Goal: Find specific page/section: Locate a particular part of the current website

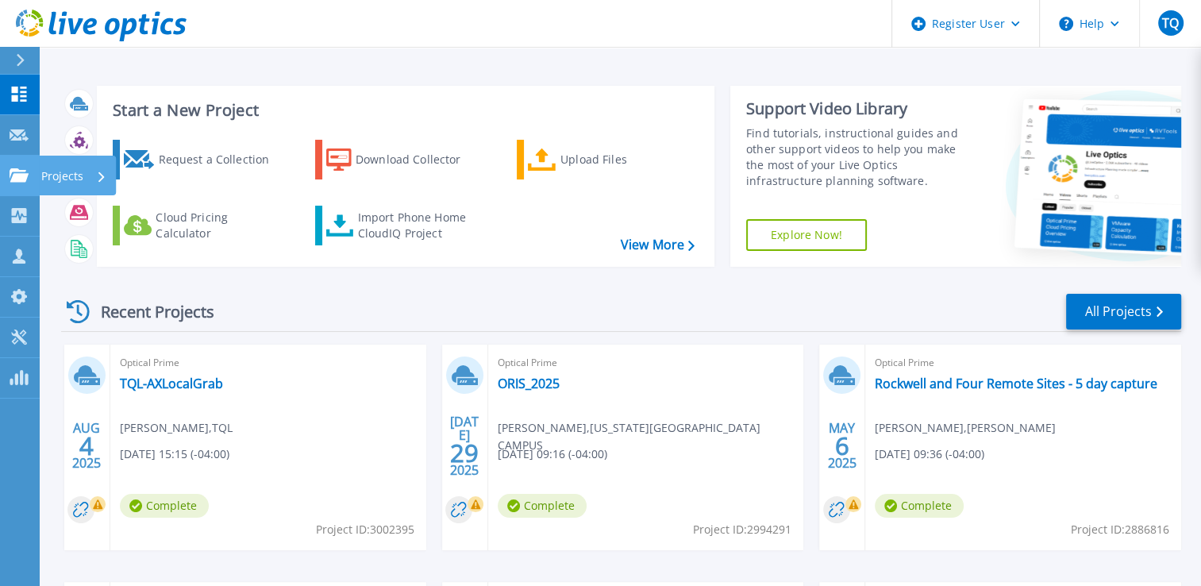
click at [81, 175] on p "Projects" at bounding box center [62, 176] width 42 height 41
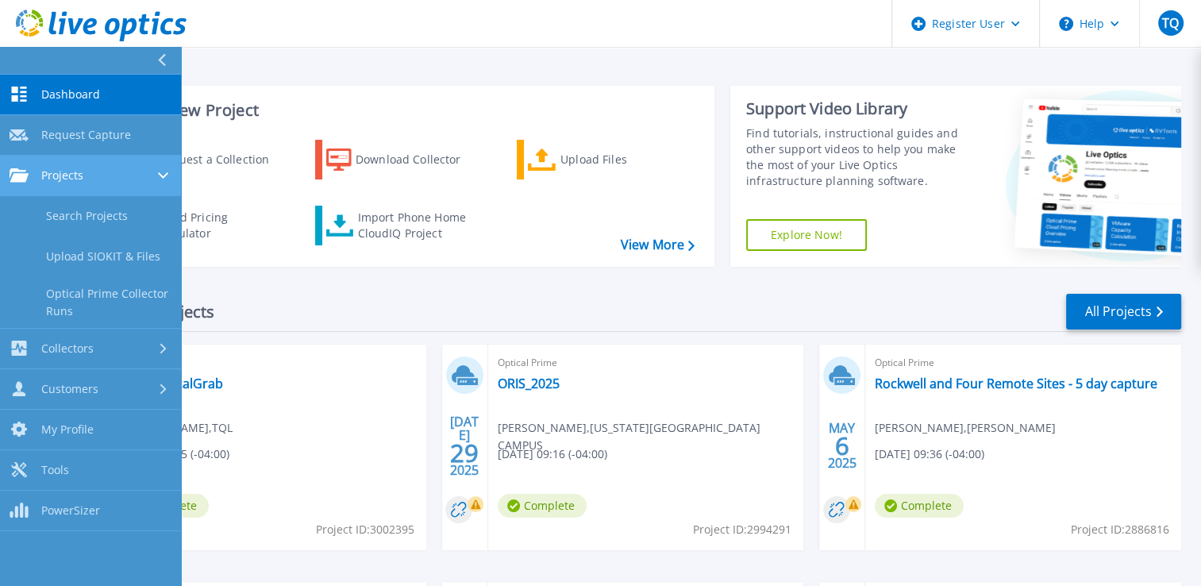
click at [69, 179] on span "Projects" at bounding box center [62, 175] width 42 height 14
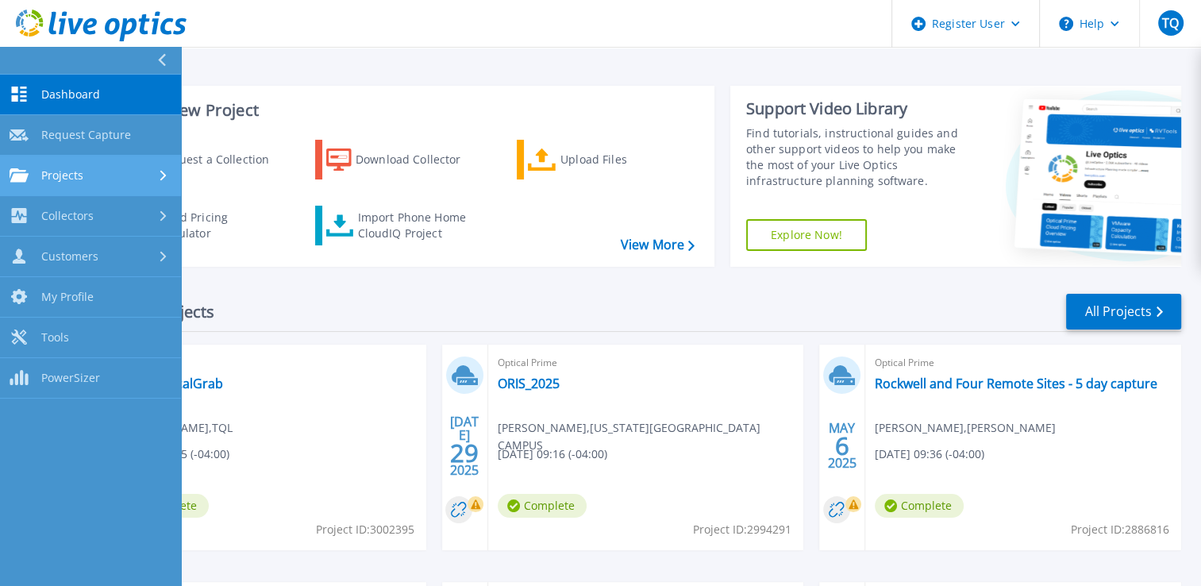
click at [46, 170] on span "Projects" at bounding box center [62, 175] width 42 height 14
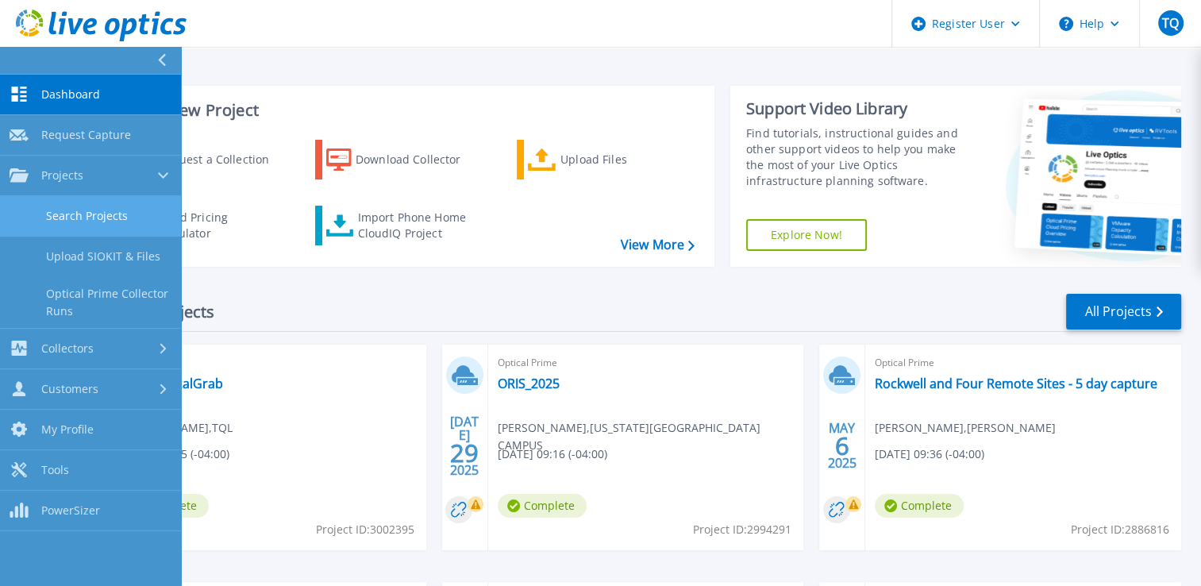
click at [77, 213] on link "Search Projects" at bounding box center [90, 216] width 181 height 40
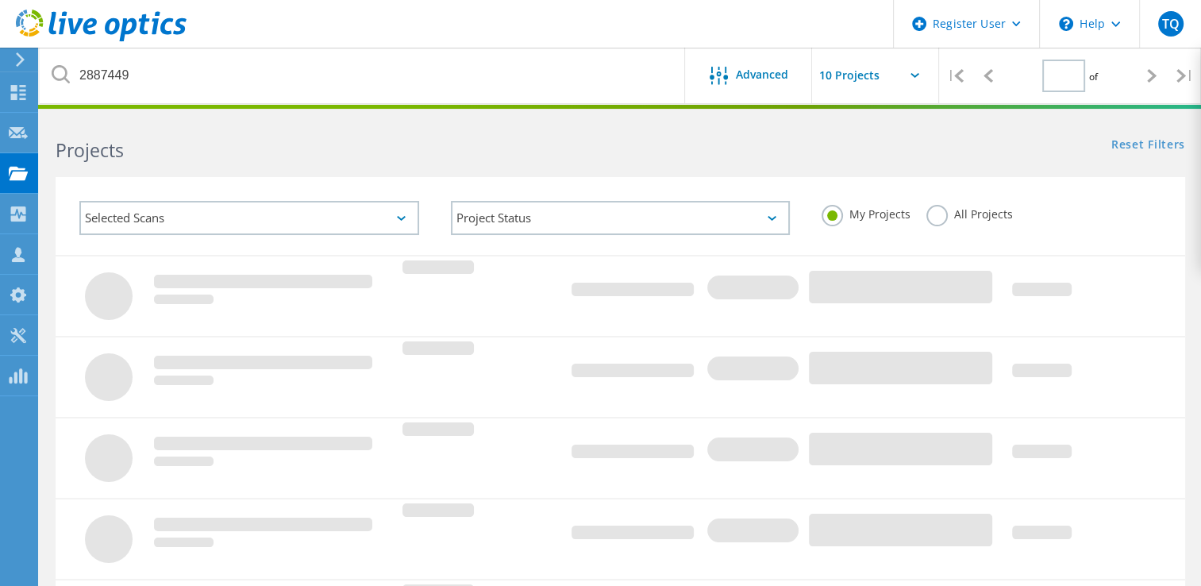
type input "1"
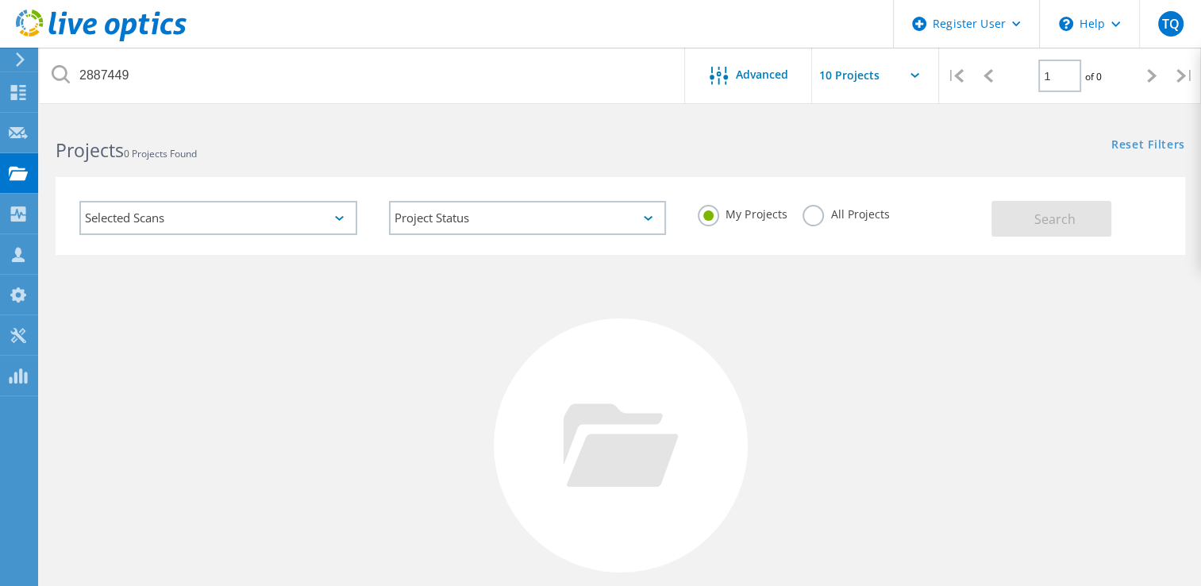
click at [817, 217] on label "All Projects" at bounding box center [846, 212] width 87 height 15
click at [0, 0] on input "All Projects" at bounding box center [0, 0] width 0 height 0
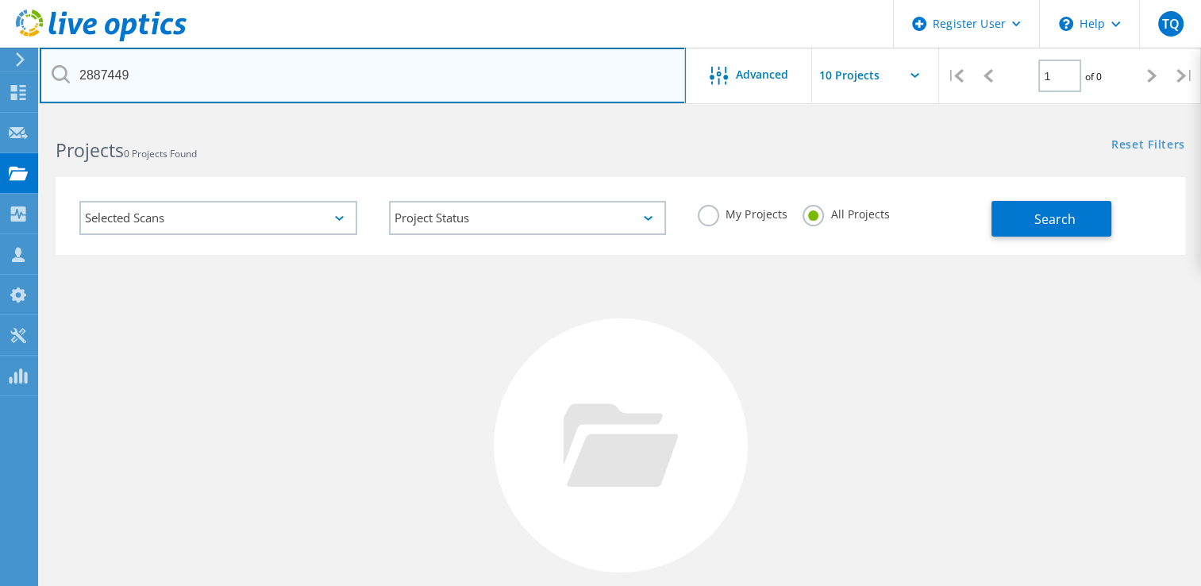
drag, startPoint x: 290, startPoint y: 95, endPoint x: 77, endPoint y: 78, distance: 213.5
click at [77, 78] on input "2887449" at bounding box center [363, 76] width 646 height 56
type input "tql"
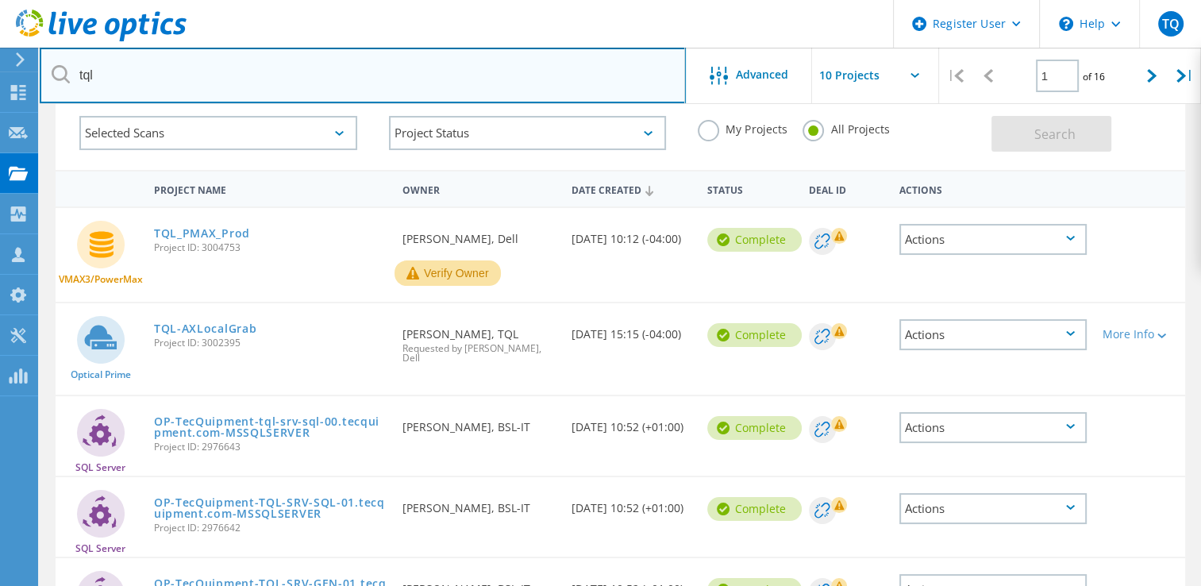
scroll to position [79, 0]
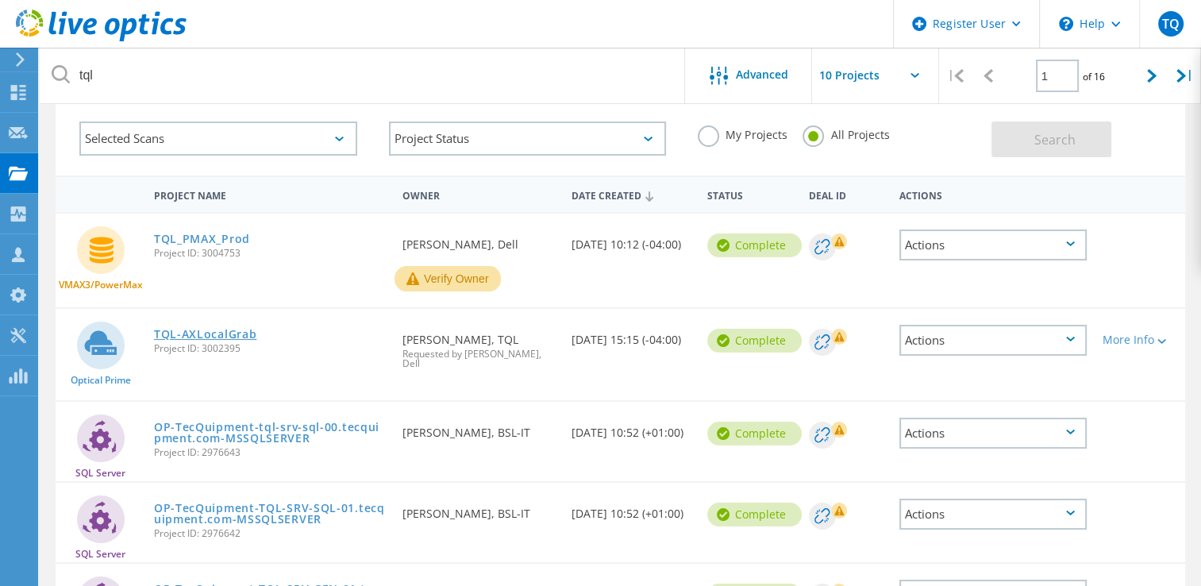
click at [202, 336] on link "TQL-AXLocalGrab" at bounding box center [205, 334] width 103 height 11
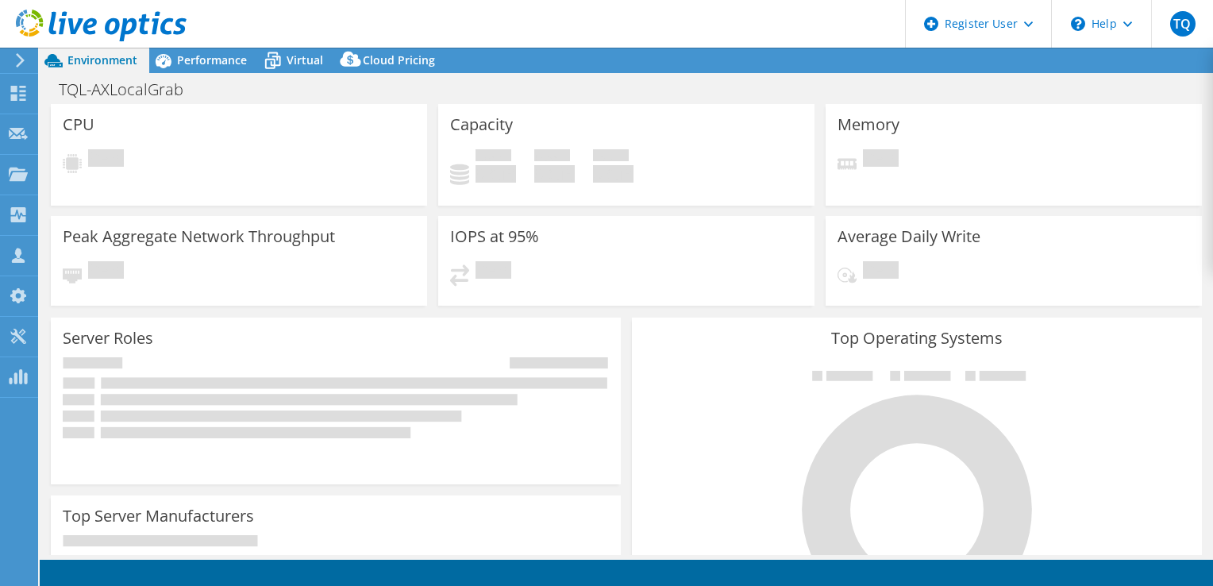
select select "USD"
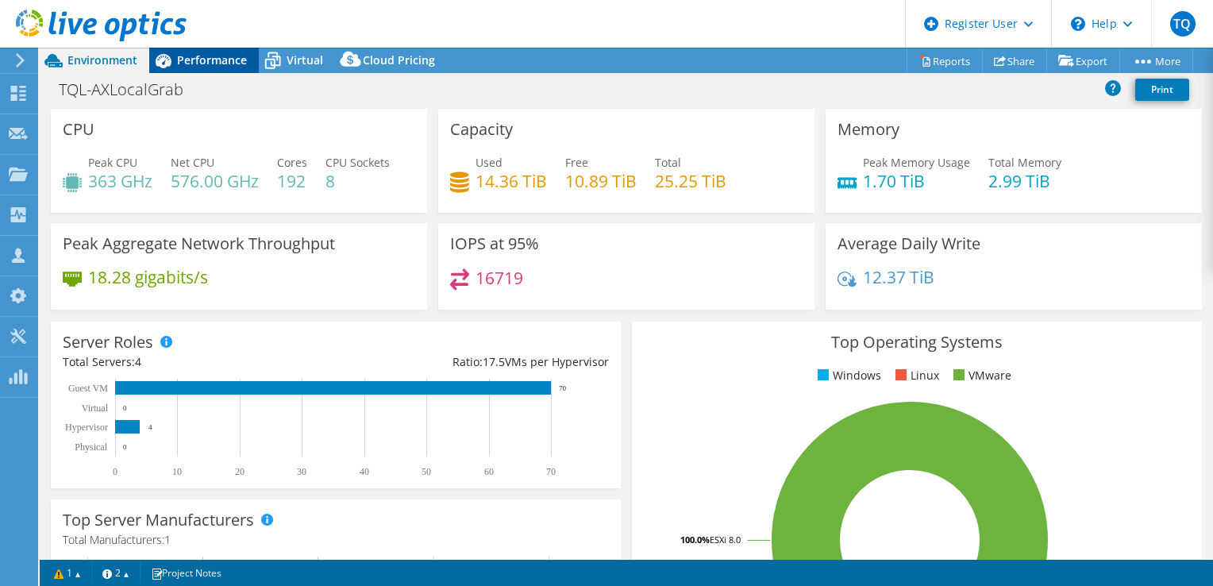
click at [223, 65] on span "Performance" at bounding box center [212, 59] width 70 height 15
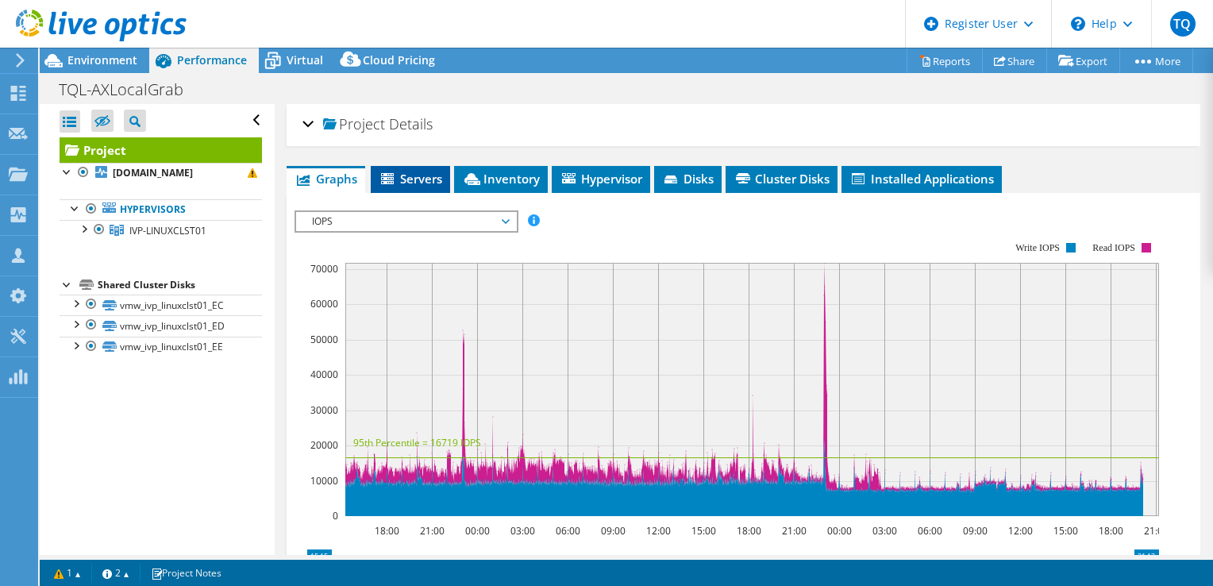
click at [422, 176] on span "Servers" at bounding box center [411, 179] width 64 height 16
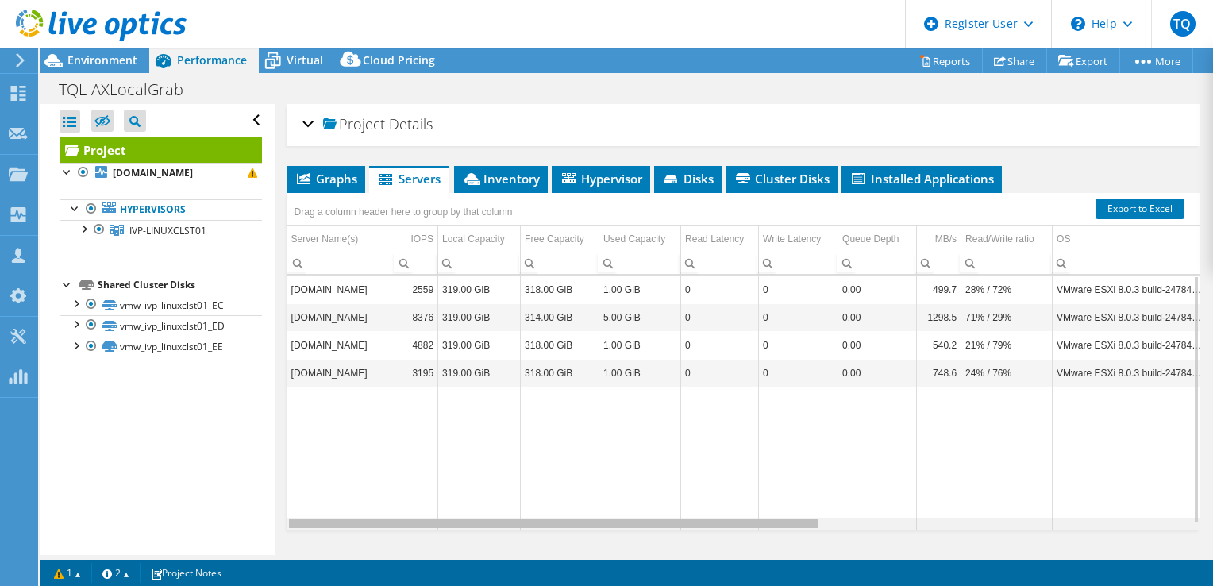
drag, startPoint x: 769, startPoint y: 522, endPoint x: 715, endPoint y: 533, distance: 55.0
click at [724, 541] on body "TQ Dell User Travis Quigley Travis.Quigley@dell.com Dell My Profile Log Out \n …" at bounding box center [606, 293] width 1213 height 586
